Goal: Obtain resource: Download file/media

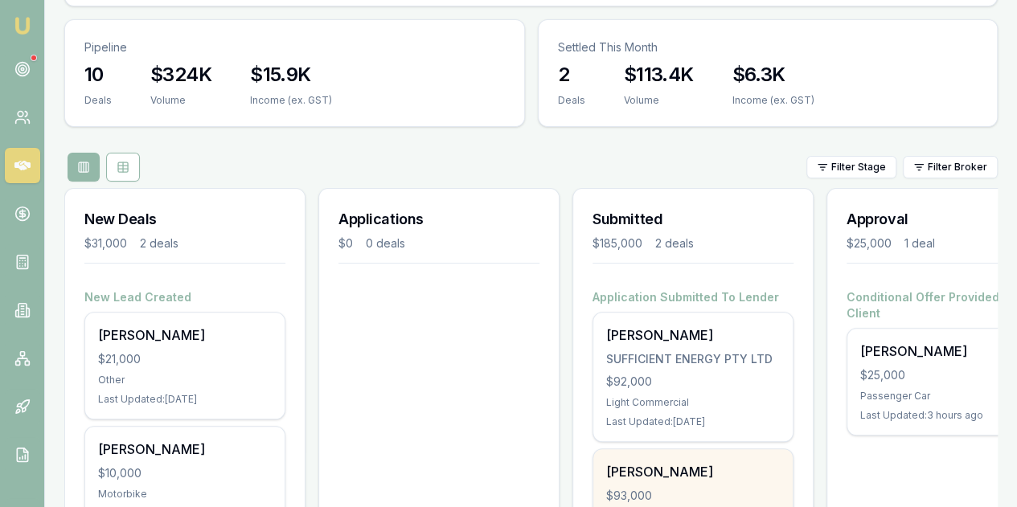
scroll to position [161, 0]
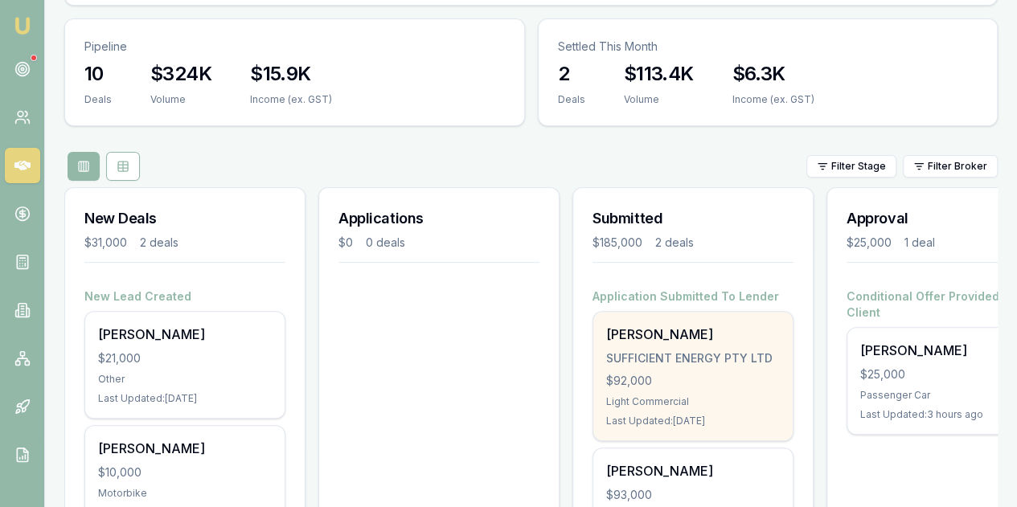
click at [696, 312] on div "[PERSON_NAME] SUFFICIENT ENERGY PTY LTD $92,000 Light Commercial Last Updated: …" at bounding box center [693, 376] width 199 height 129
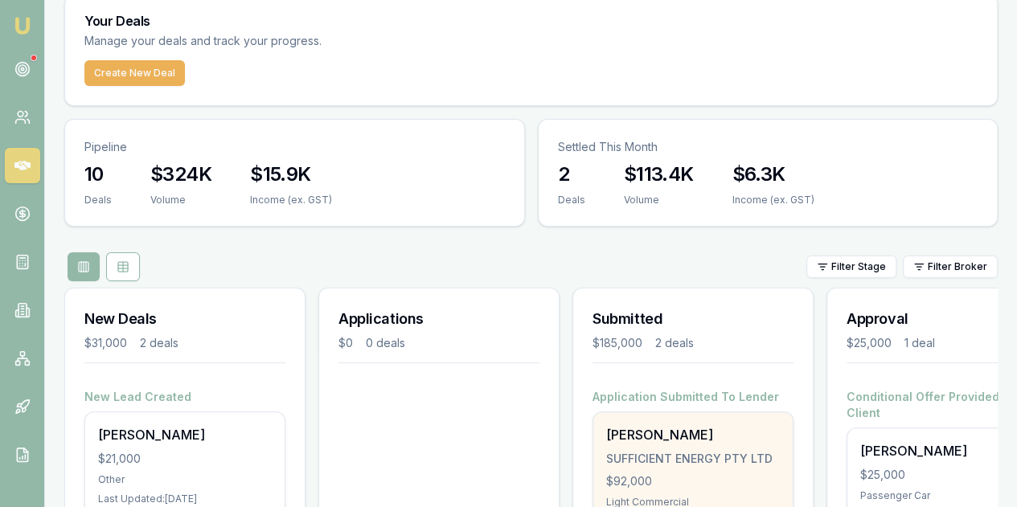
scroll to position [0, 0]
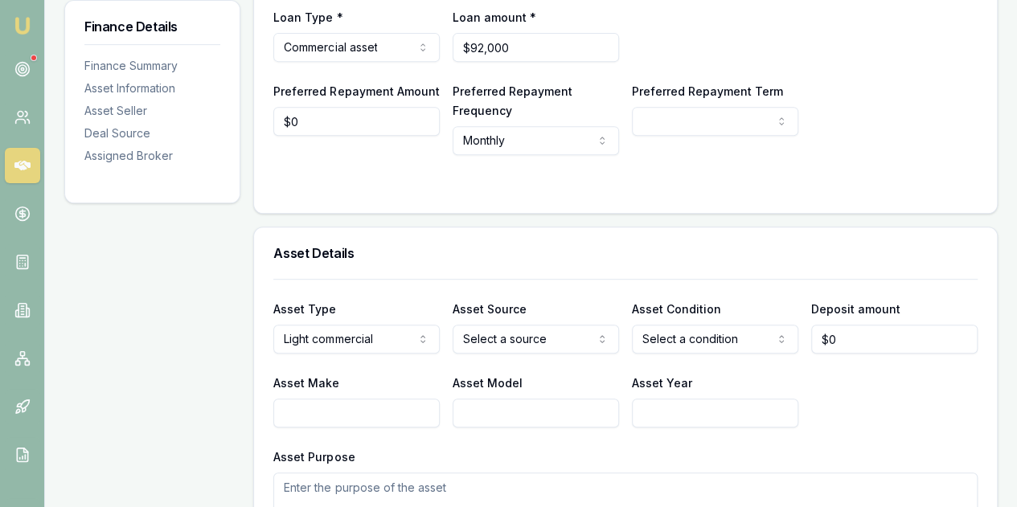
scroll to position [80, 0]
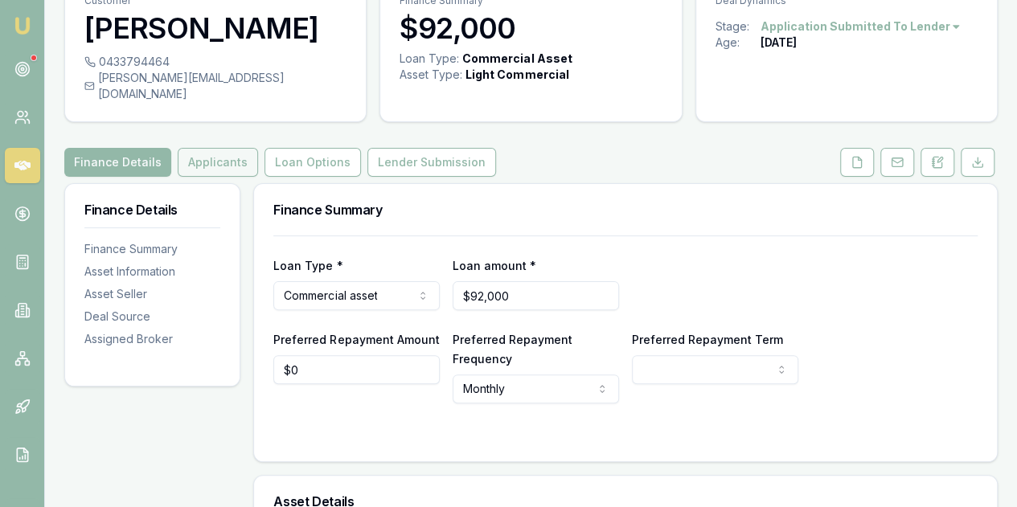
click at [220, 154] on button "Applicants" at bounding box center [218, 162] width 80 height 29
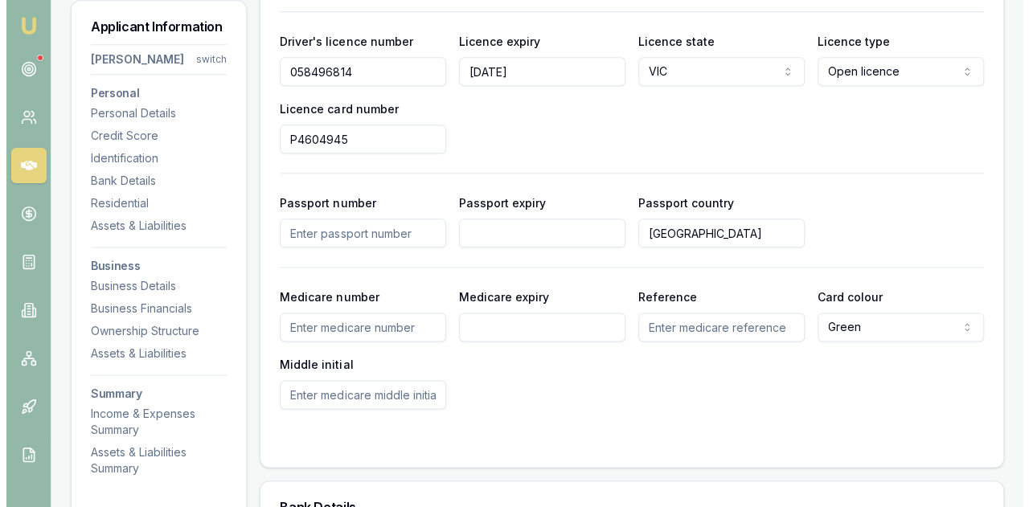
scroll to position [743, 0]
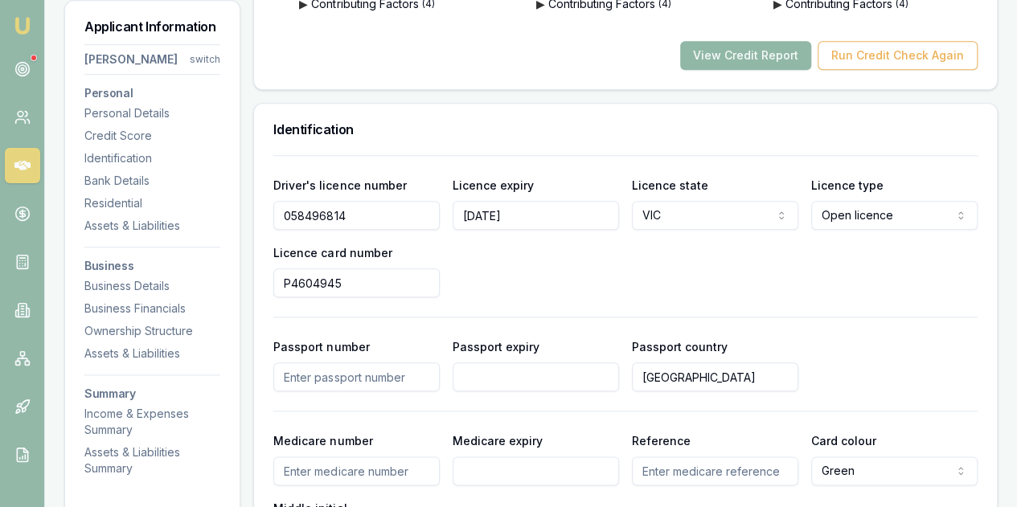
click at [746, 41] on button "View Credit Report" at bounding box center [745, 55] width 131 height 29
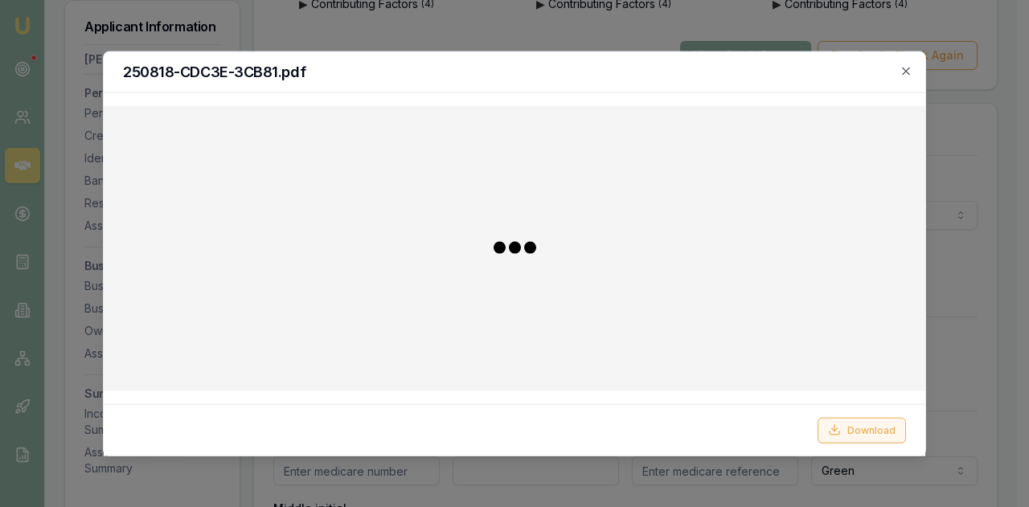
click at [870, 431] on button "Download" at bounding box center [862, 430] width 88 height 26
